Goal: Book appointment/travel/reservation

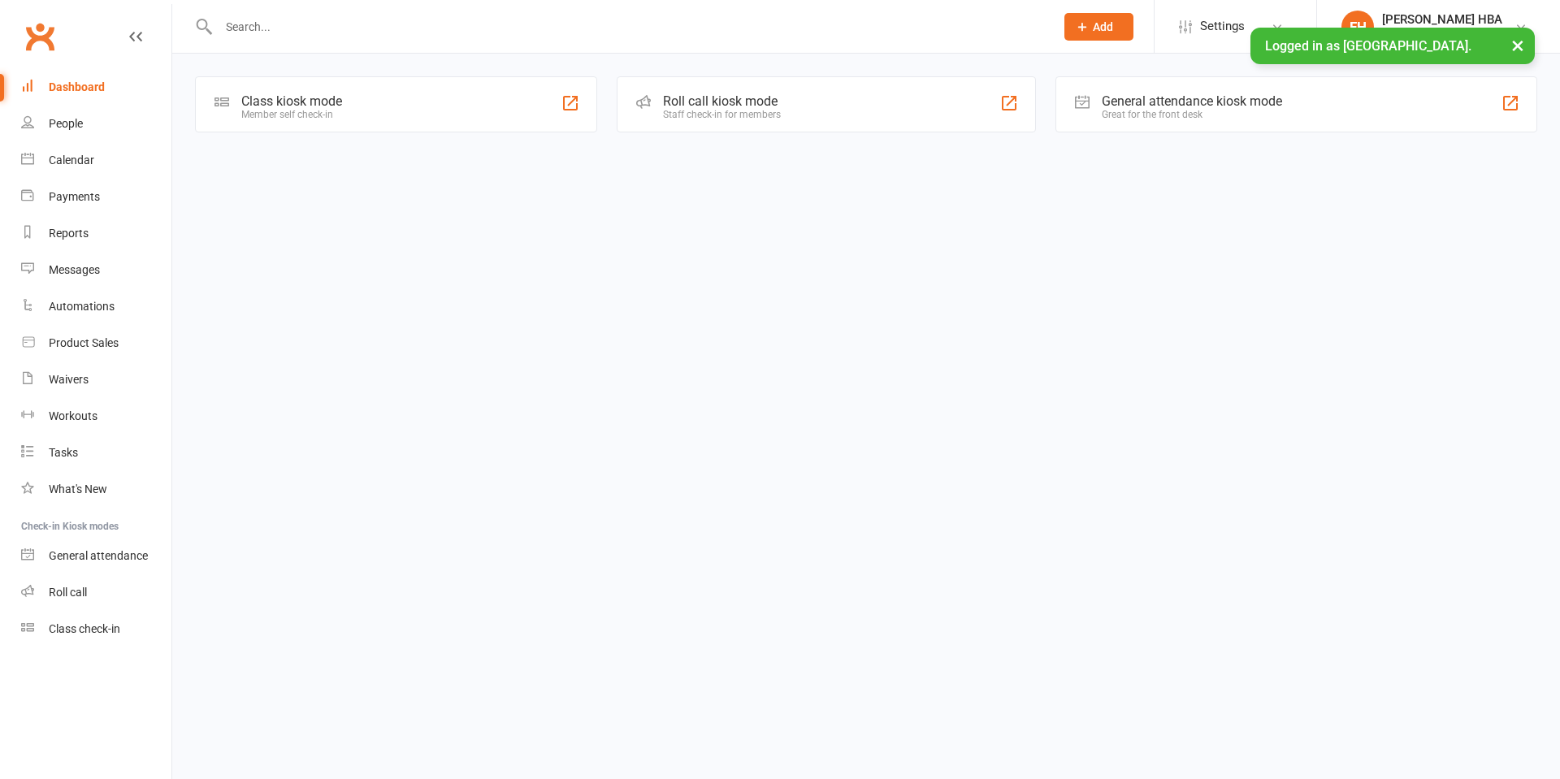
click at [94, 158] on link "Calendar" at bounding box center [96, 160] width 150 height 37
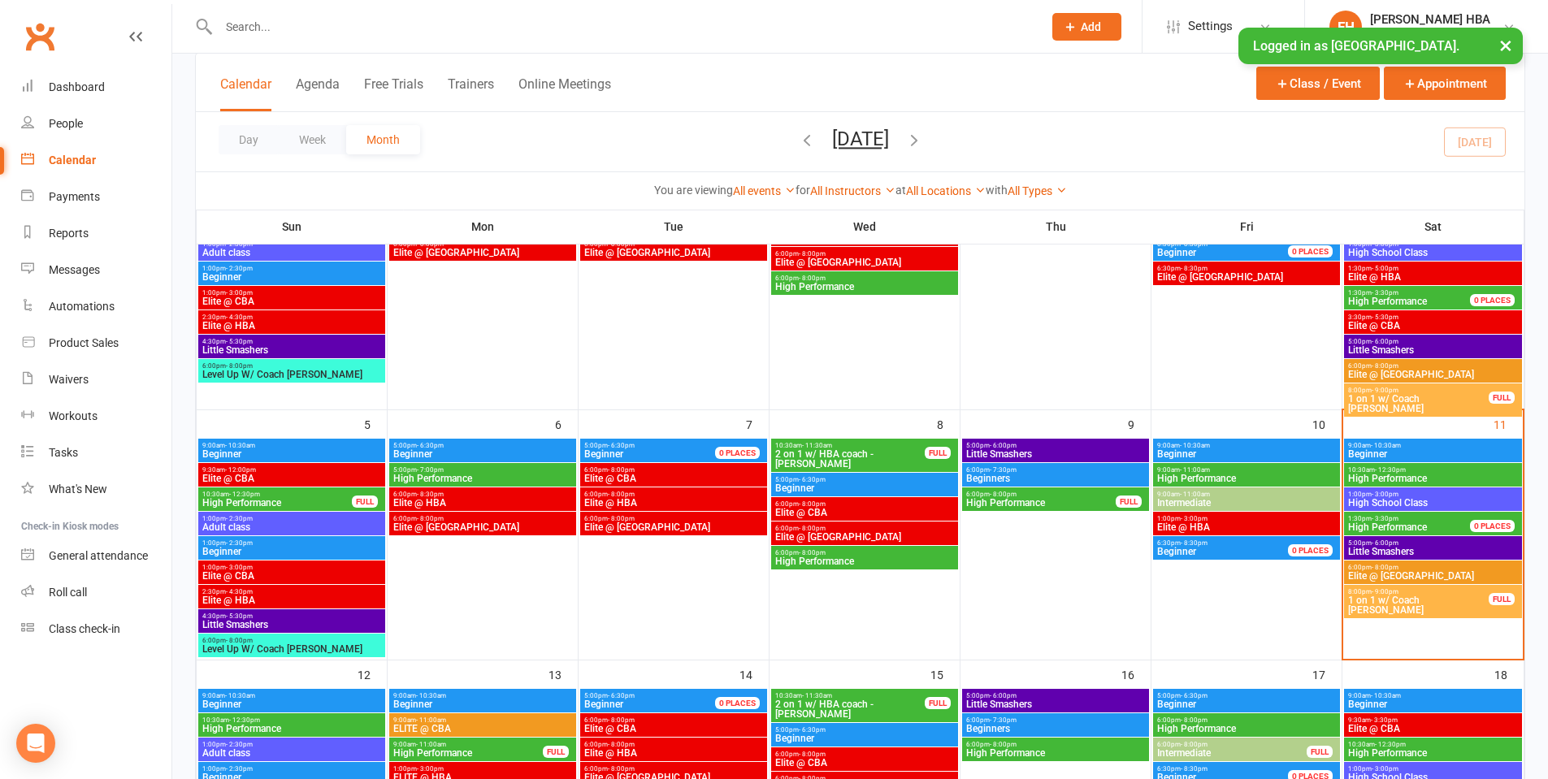
scroll to position [406, 0]
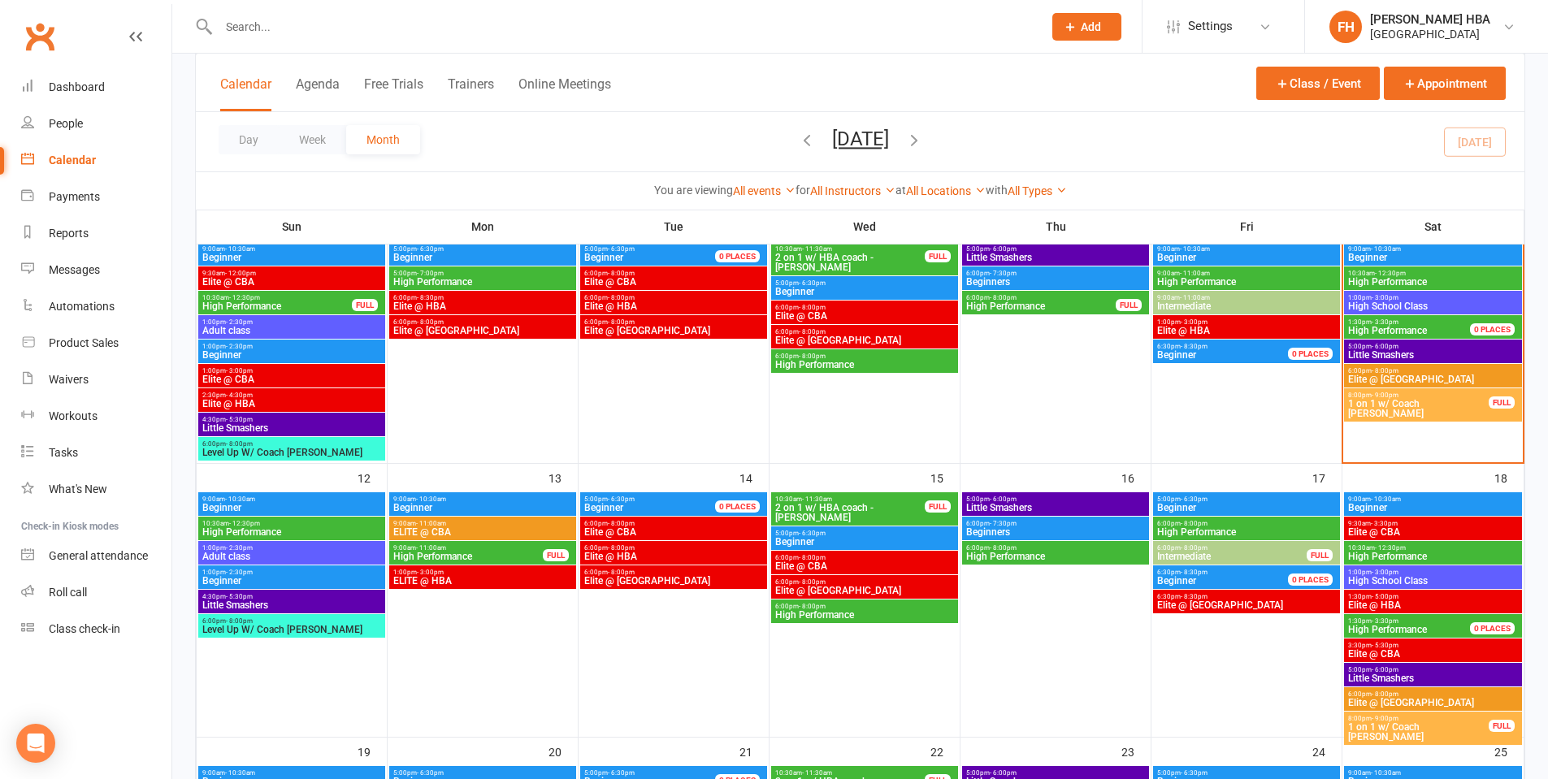
click at [787, 617] on span "High Performance" at bounding box center [864, 615] width 180 height 10
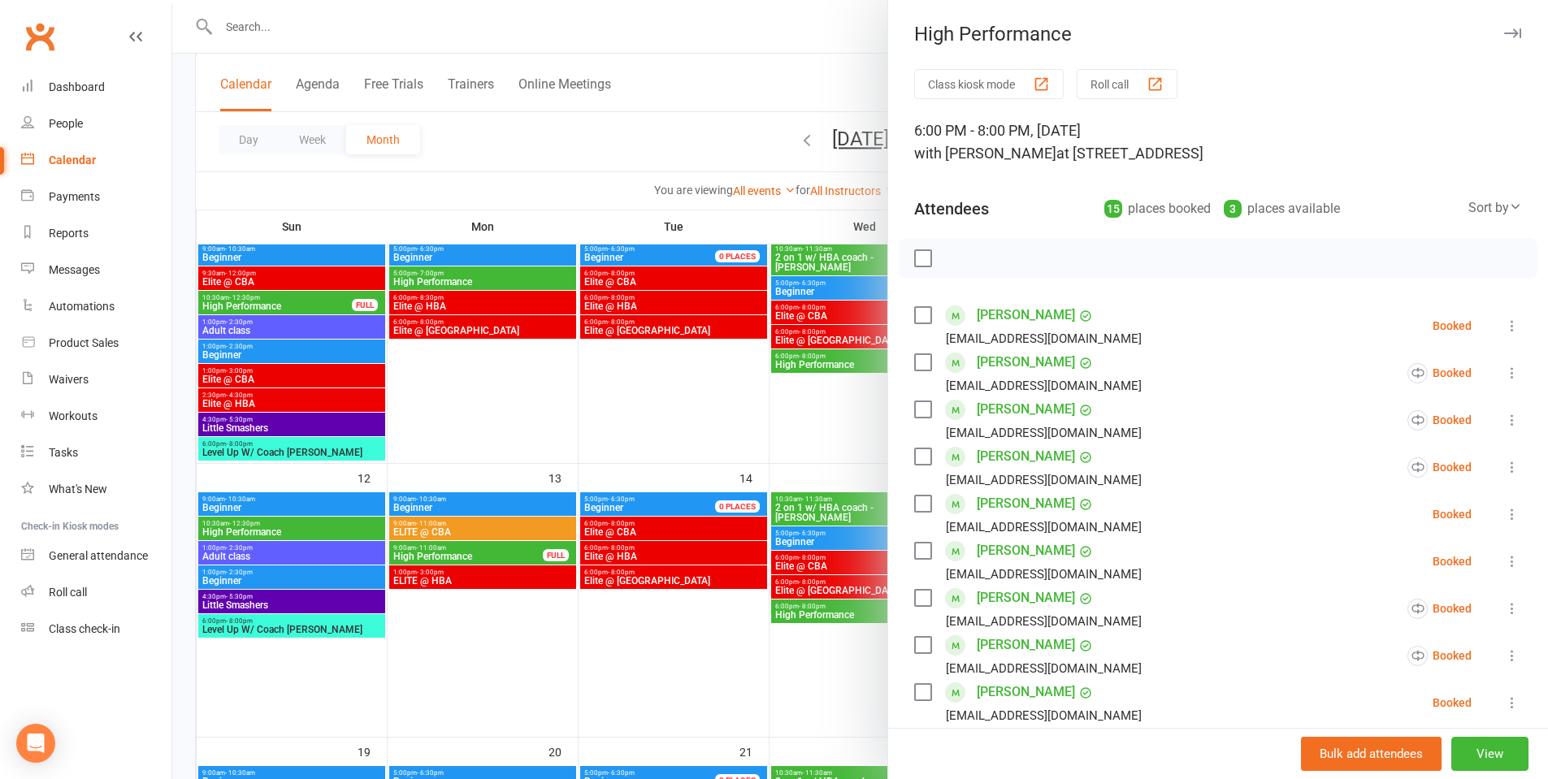
click at [702, 533] on div at bounding box center [860, 389] width 1376 height 779
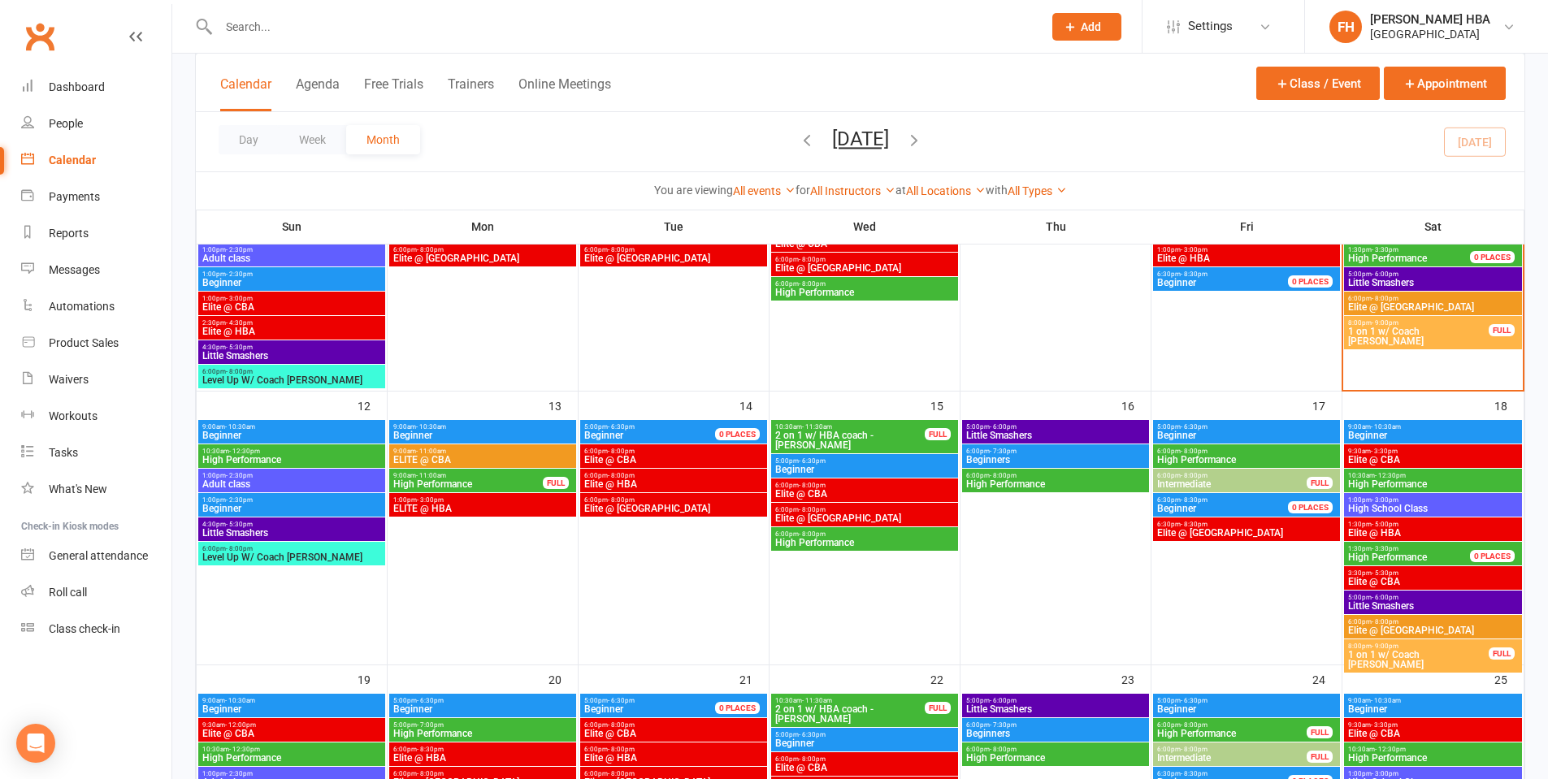
scroll to position [488, 0]
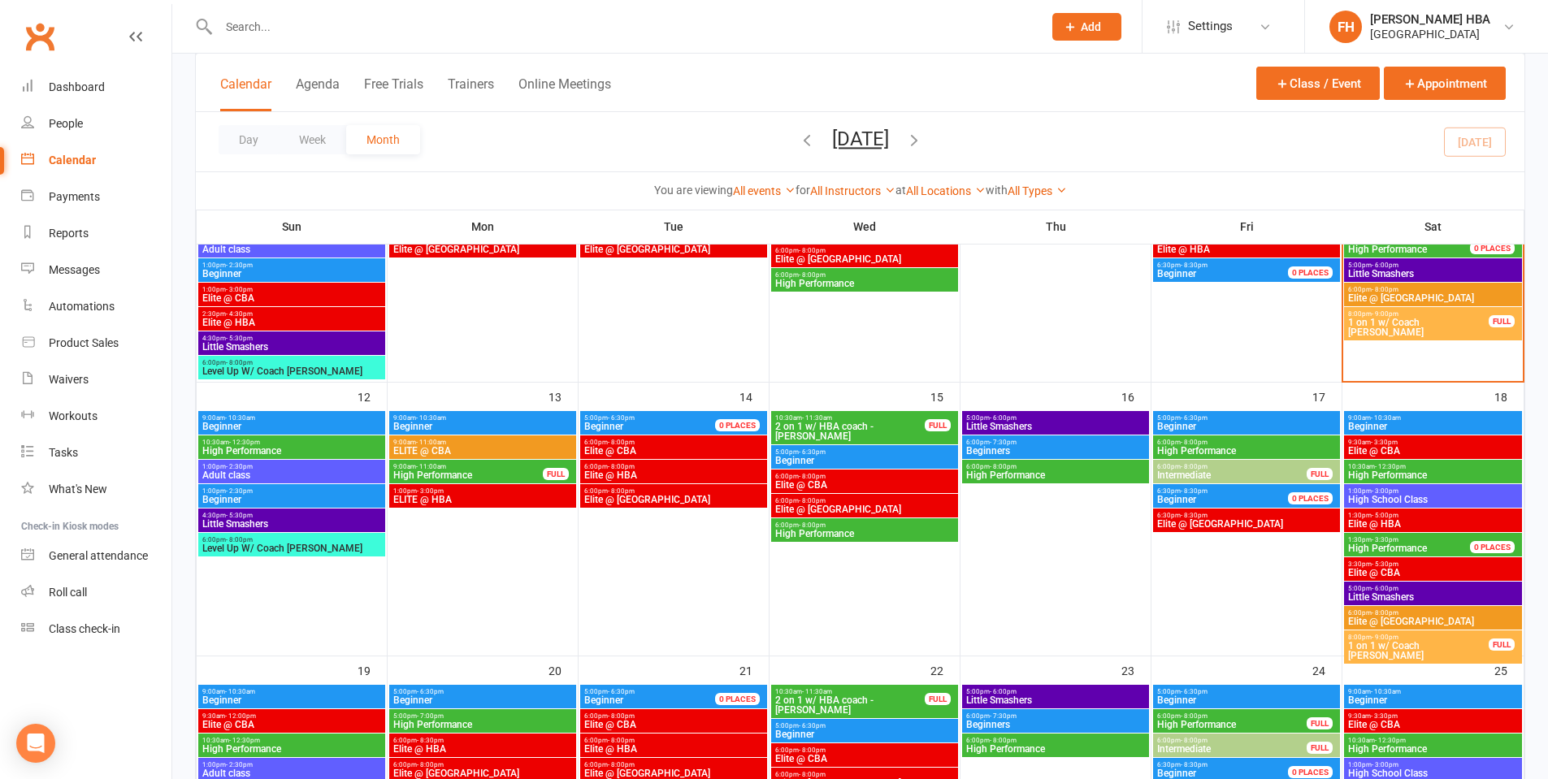
click at [834, 527] on span "6:00pm - 8:00pm" at bounding box center [864, 525] width 180 height 7
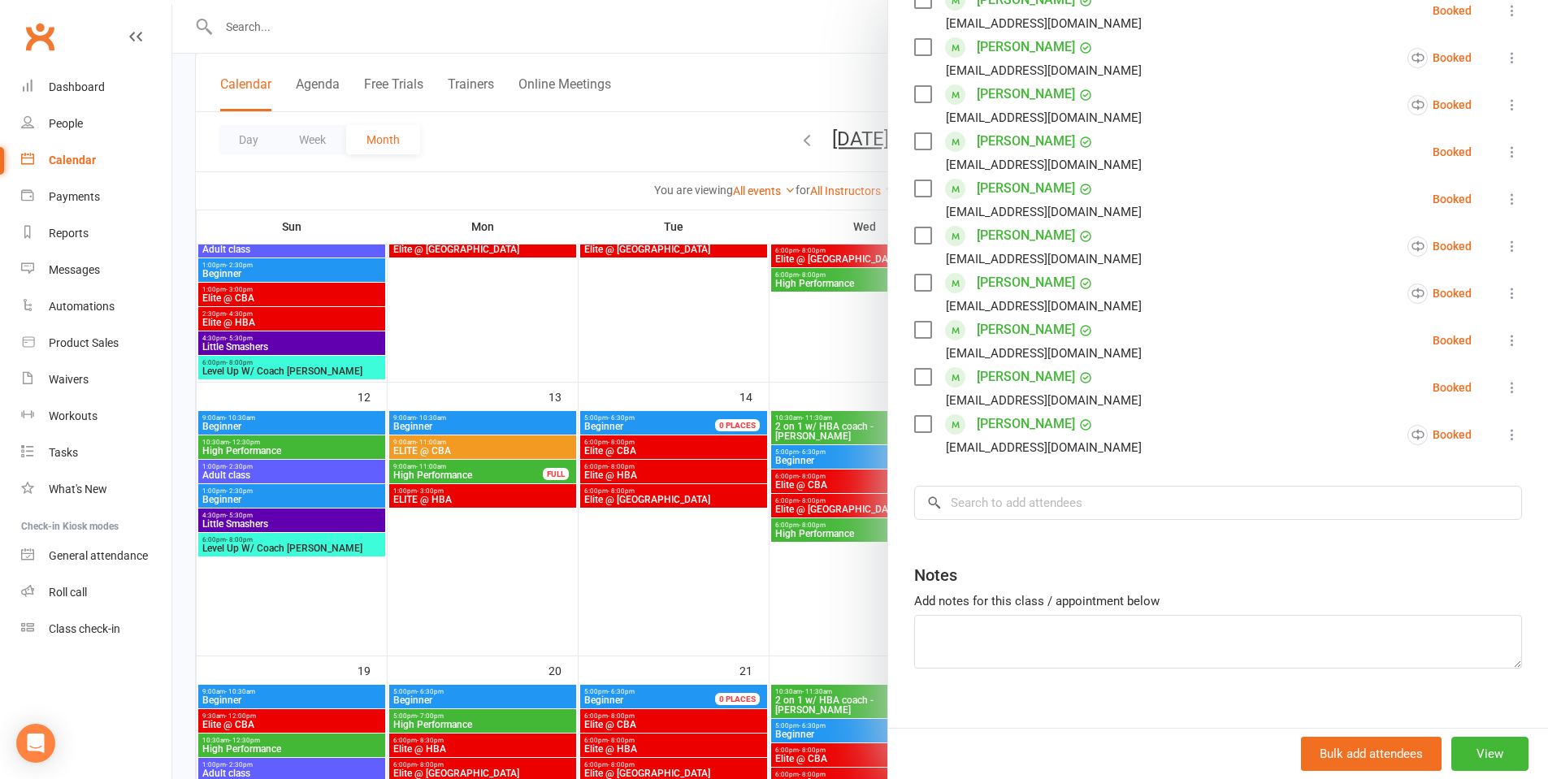
scroll to position [569, 0]
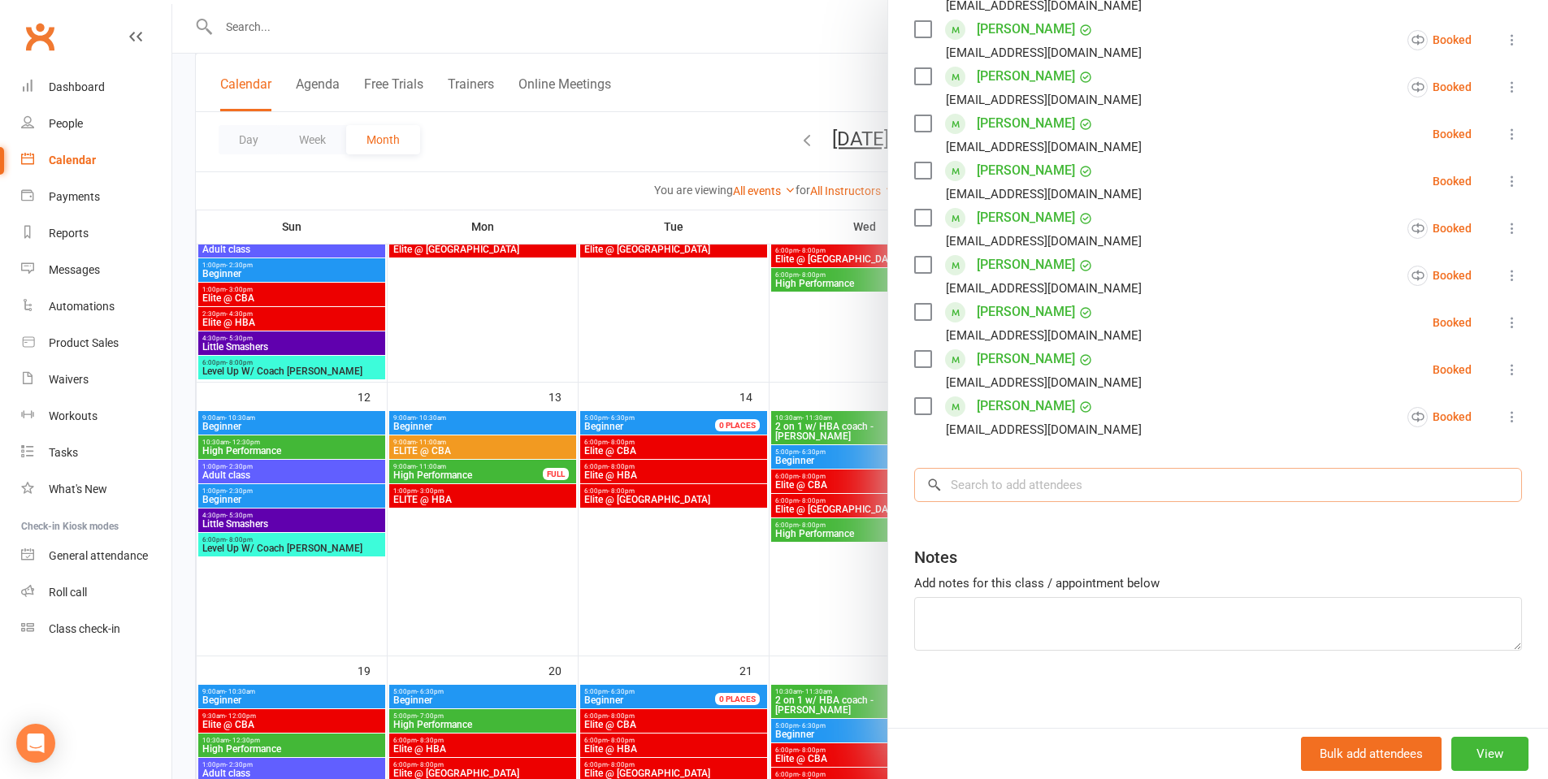
click at [1056, 488] on input "search" at bounding box center [1218, 485] width 608 height 34
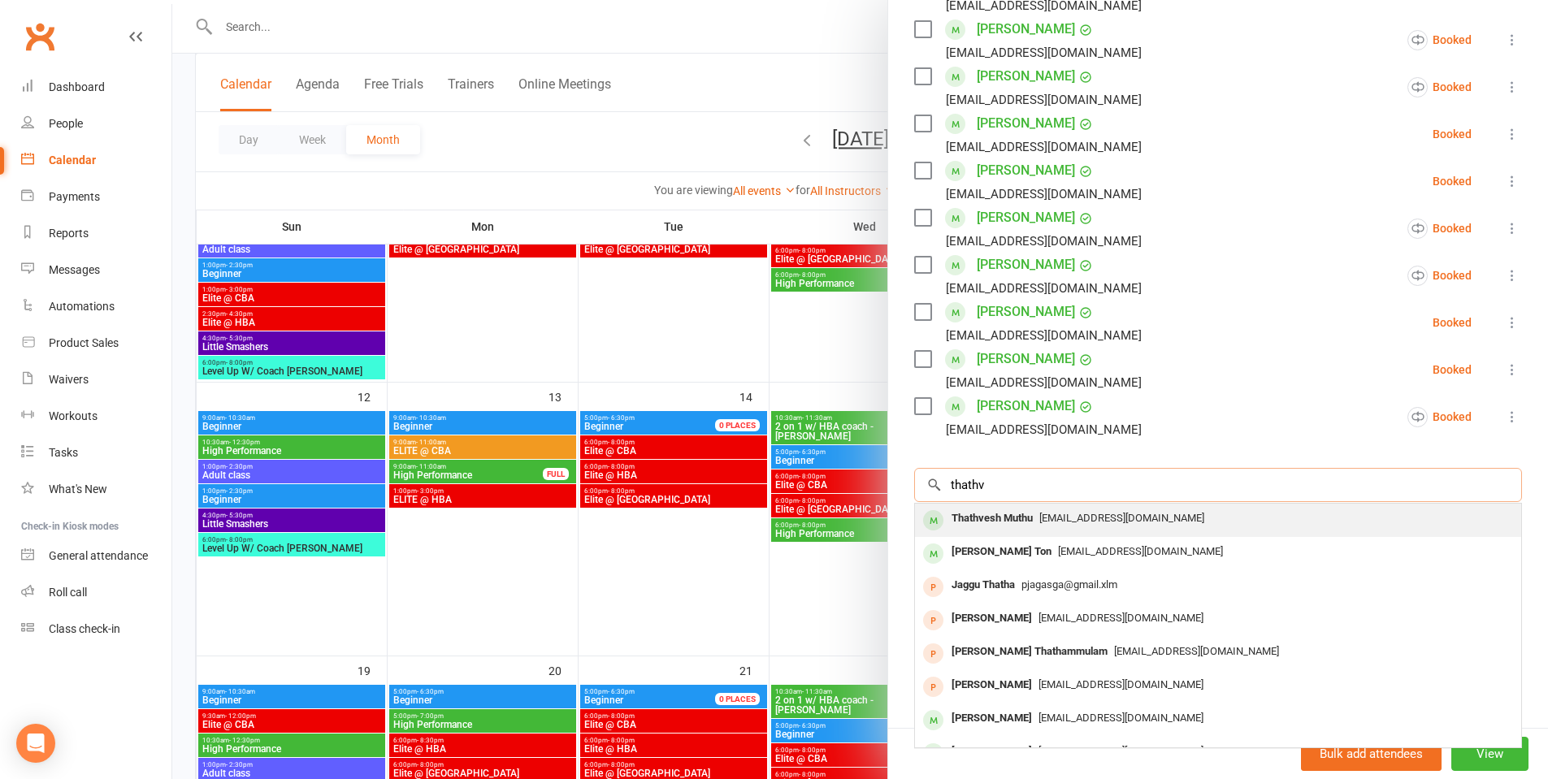
type input "thathv"
click at [992, 525] on div "Thathvesh Muthu" at bounding box center [992, 519] width 94 height 24
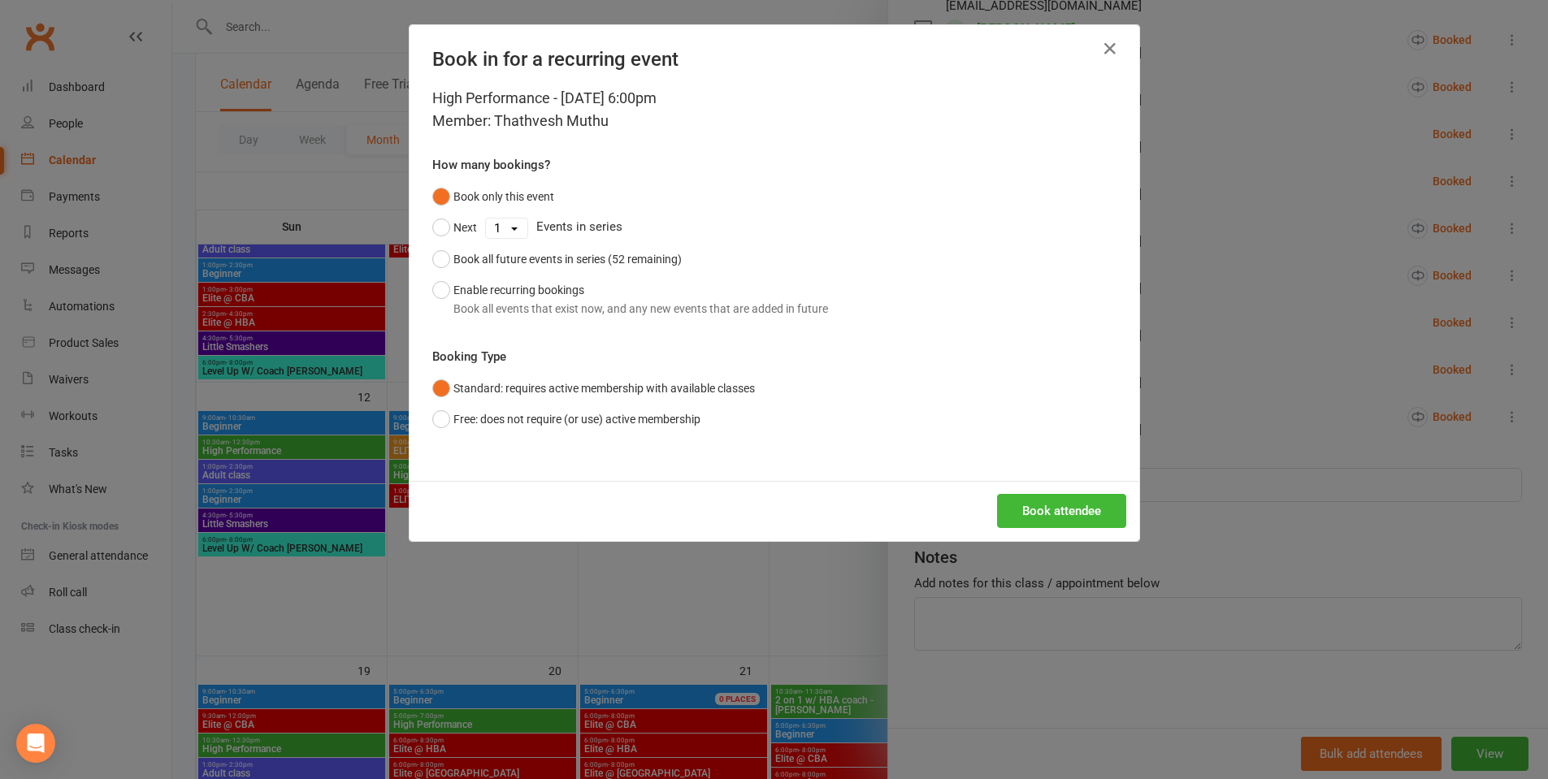
click at [1303, 377] on div "Book in for a recurring event High Performance - [DATE] 6:00pm Member: Thathves…" at bounding box center [774, 389] width 1548 height 779
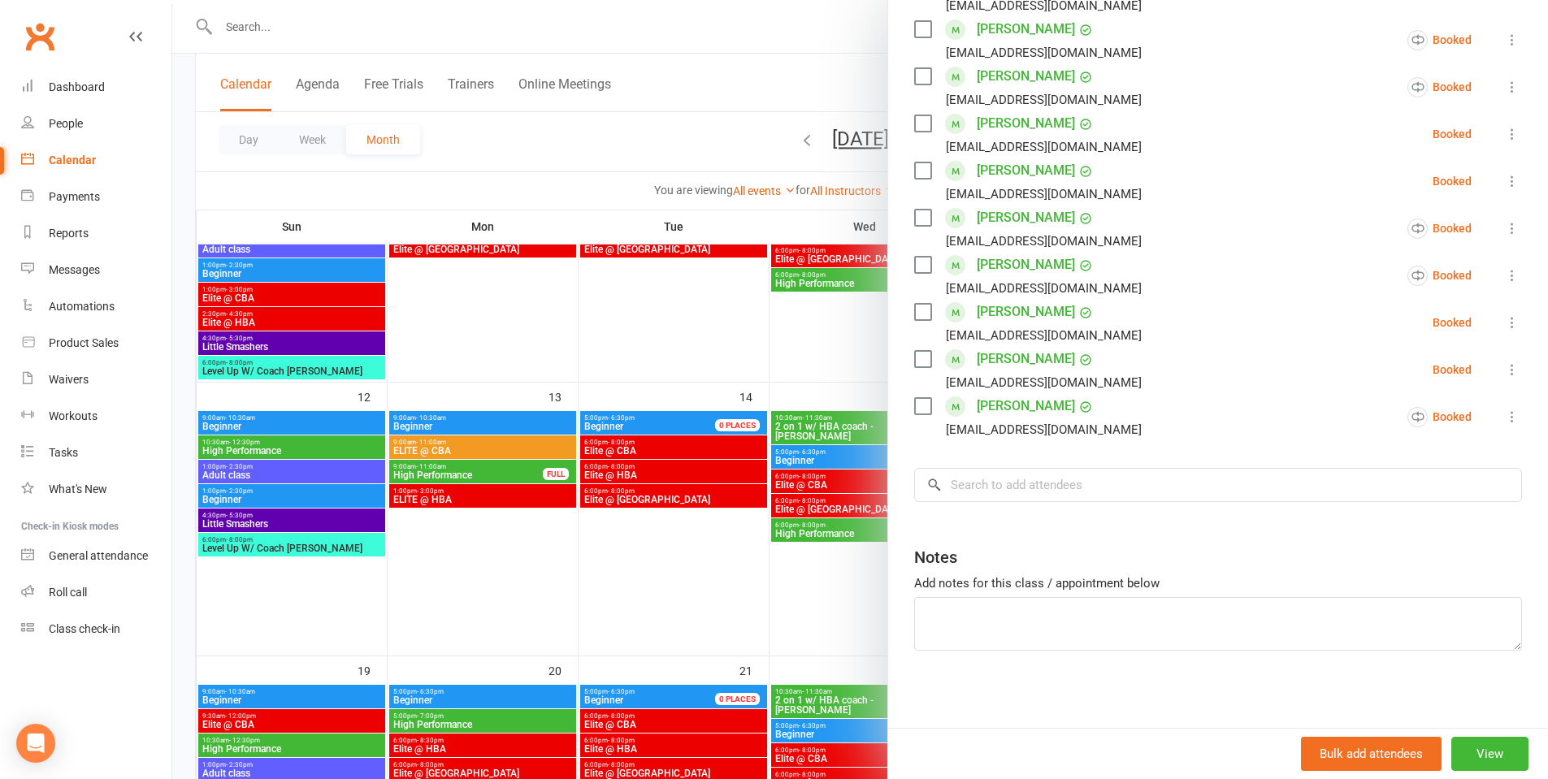
click at [688, 585] on div at bounding box center [860, 389] width 1376 height 779
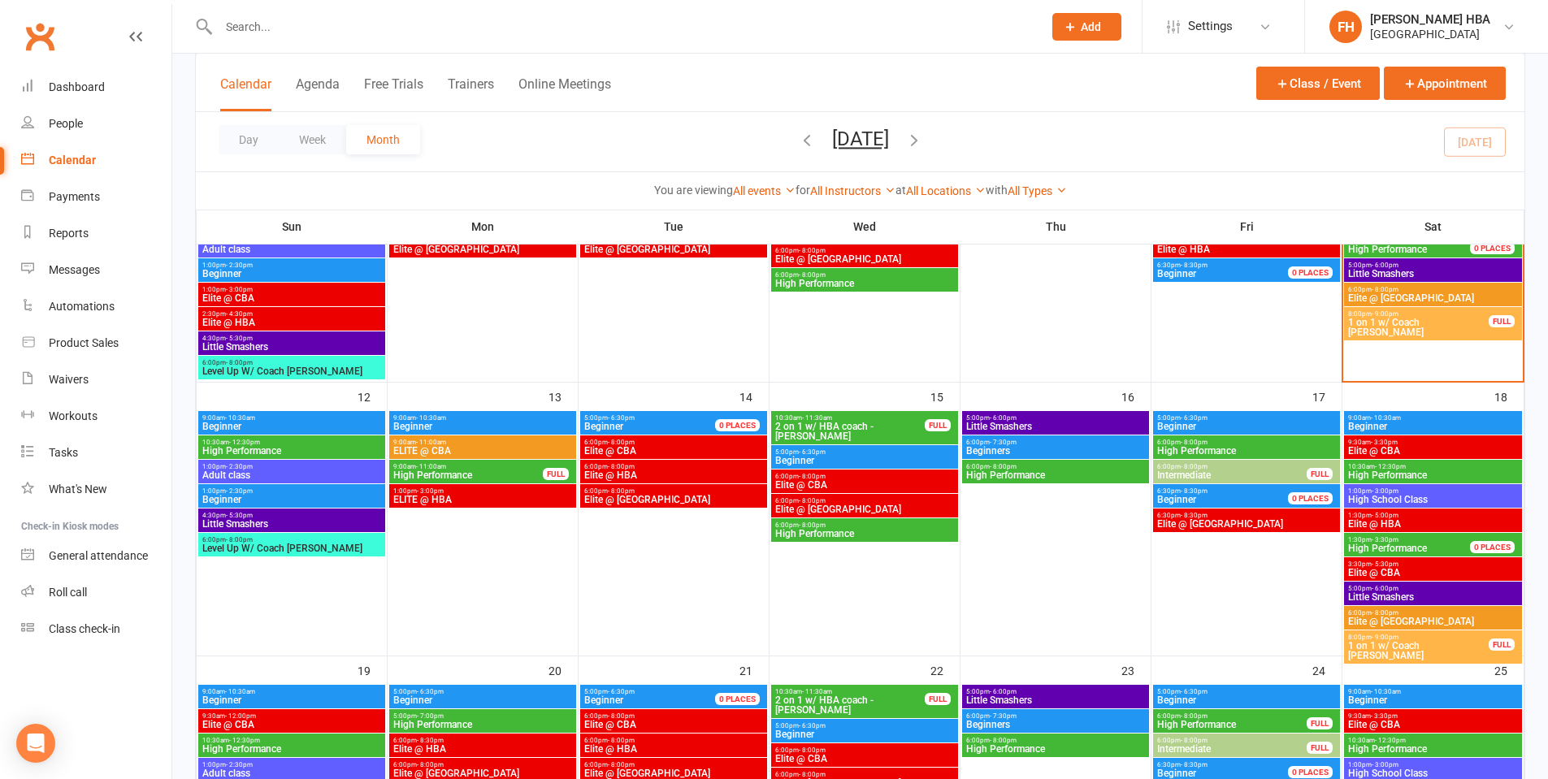
drag, startPoint x: 626, startPoint y: 596, endPoint x: 623, endPoint y: 475, distance: 121.1
click at [634, 546] on div at bounding box center [673, 533] width 187 height 244
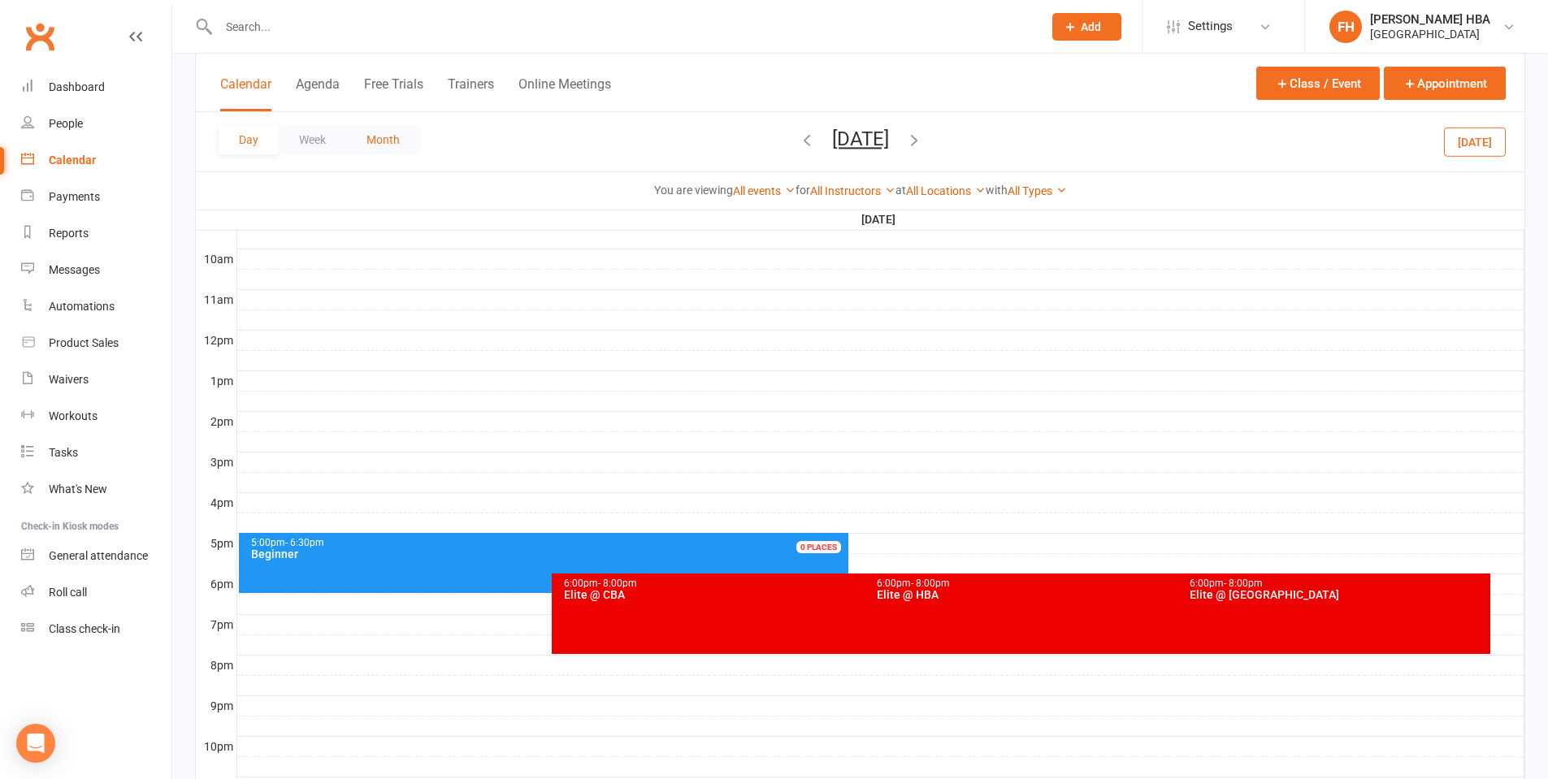
click at [358, 134] on button "Month" at bounding box center [383, 139] width 74 height 29
